Goal: Task Accomplishment & Management: Use online tool/utility

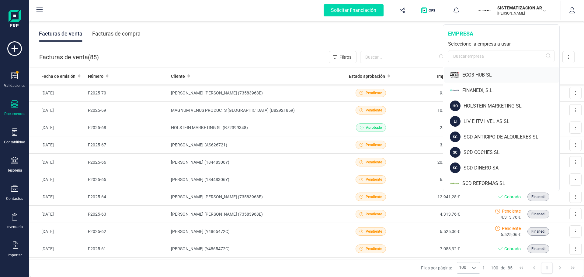
click at [469, 70] on div "ECO3 HUB SL" at bounding box center [500, 75] width 115 height 16
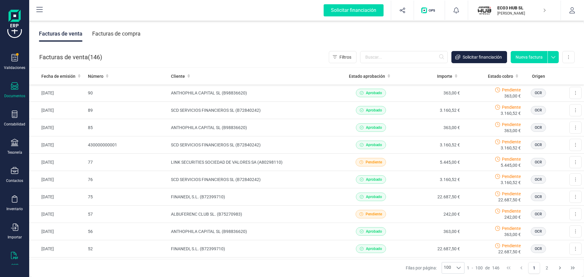
scroll to position [26, 0]
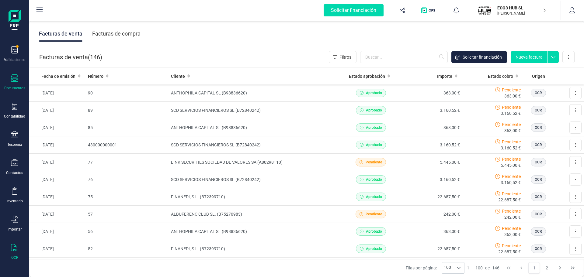
click at [13, 253] on div "OCR" at bounding box center [14, 252] width 24 height 16
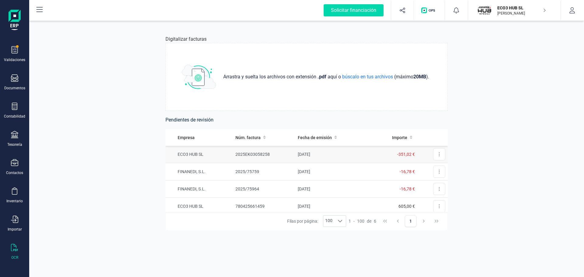
click at [194, 155] on td "ECO3 HUB SL" at bounding box center [198, 154] width 67 height 17
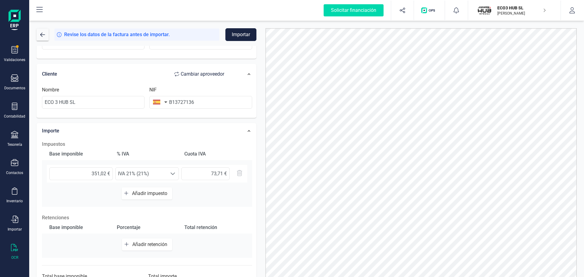
scroll to position [114, 0]
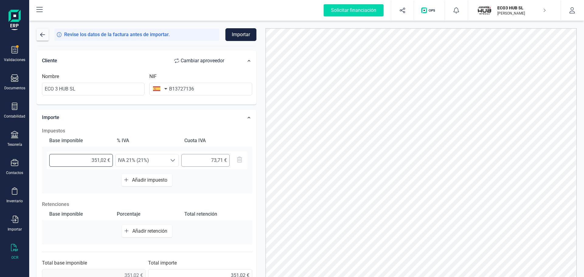
drag, startPoint x: 90, startPoint y: 158, endPoint x: 206, endPoint y: 154, distance: 116.8
click at [204, 157] on div "351,02 € Seleccione un % IVA 21% (21%) IVA 21% (21%)" at bounding box center [147, 161] width 200 height 18
type input "290,10 €"
click at [153, 161] on span "IVA 21% (21%)" at bounding box center [140, 160] width 51 height 12
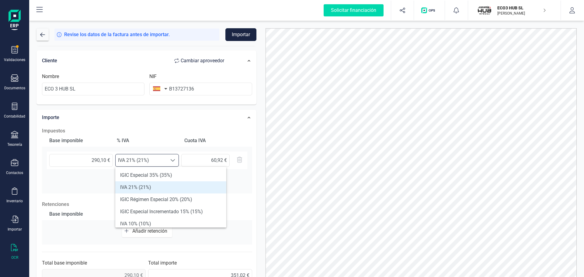
scroll to position [4, 27]
click at [149, 188] on li "IVA 21% (21%)" at bounding box center [170, 187] width 111 height 12
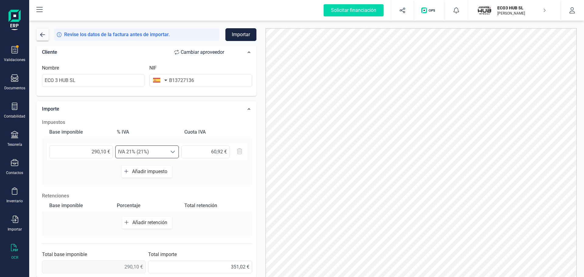
scroll to position [125, 0]
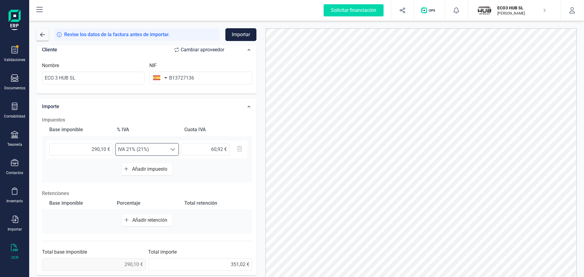
click at [238, 33] on button "Importar" at bounding box center [240, 34] width 31 height 13
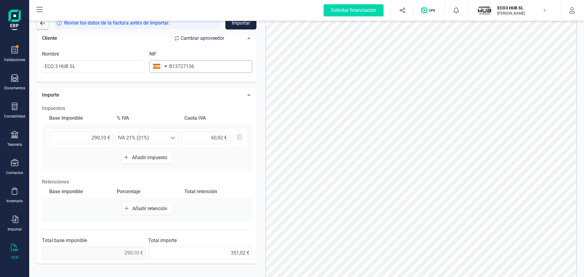
scroll to position [0, 0]
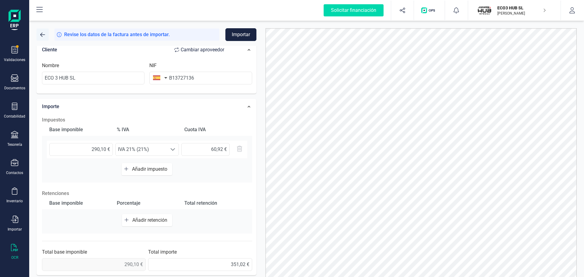
click at [40, 35] on span "button" at bounding box center [42, 34] width 5 height 5
